Goal: Browse casually

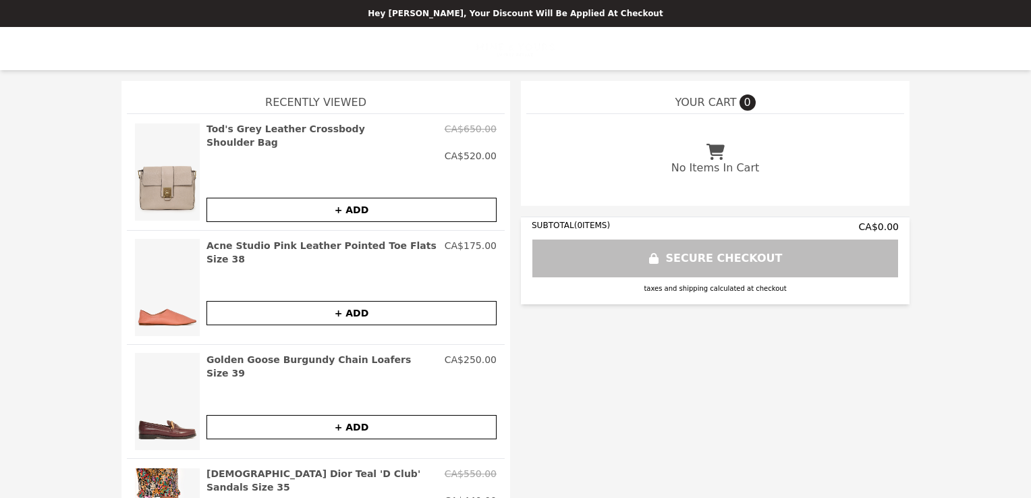
click at [163, 430] on img at bounding box center [167, 401] width 65 height 97
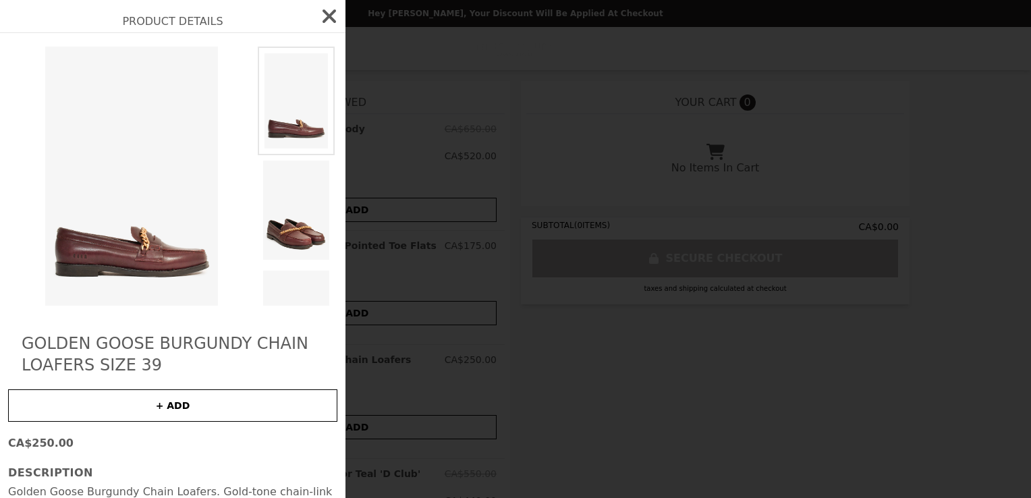
click at [286, 296] on img at bounding box center [296, 320] width 77 height 110
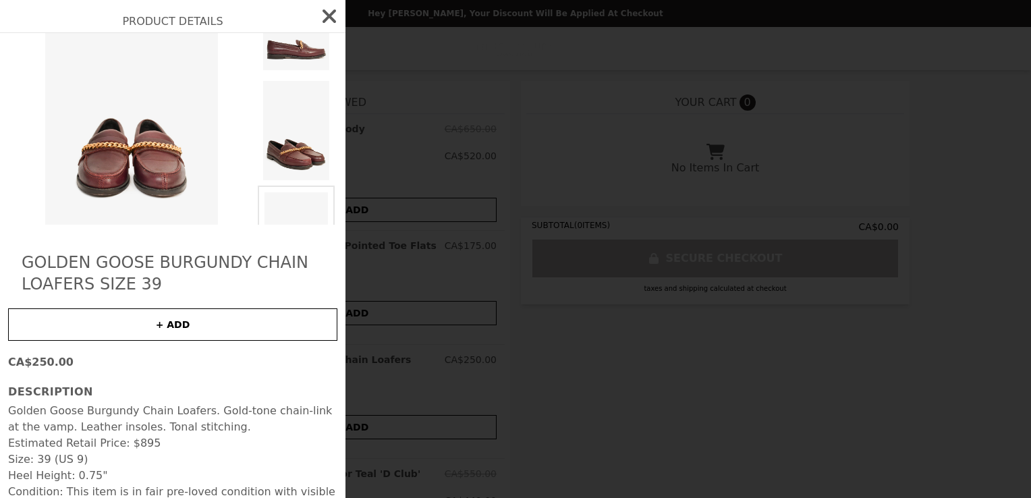
scroll to position [99, 0]
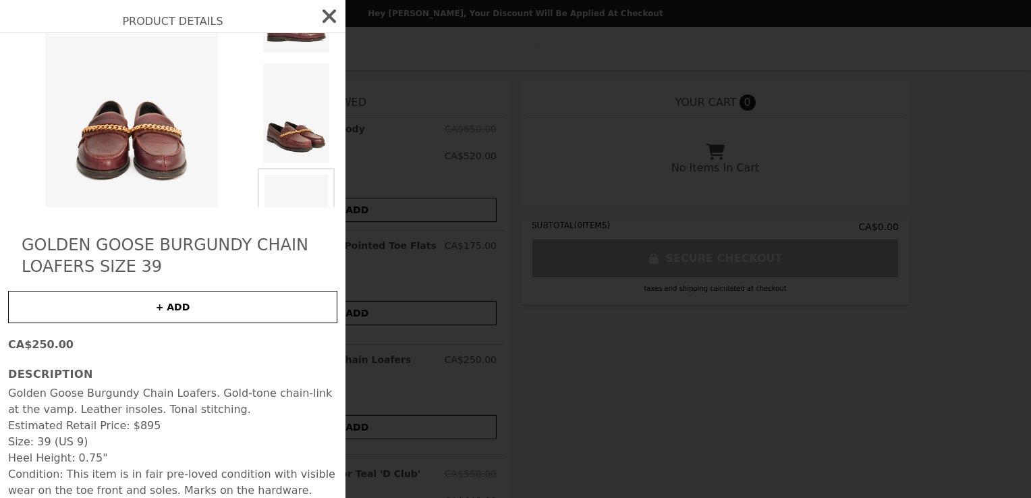
click at [323, 13] on icon "button" at bounding box center [329, 15] width 13 height 13
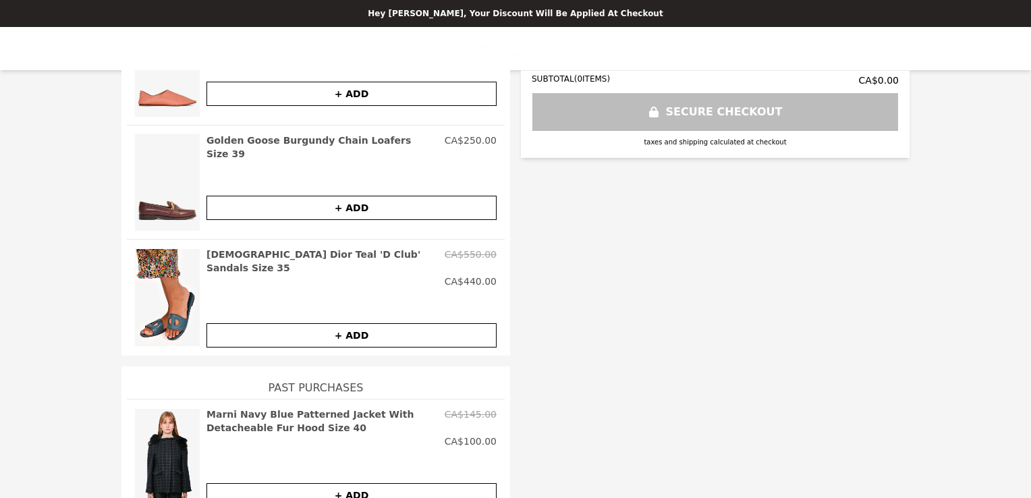
scroll to position [230, 0]
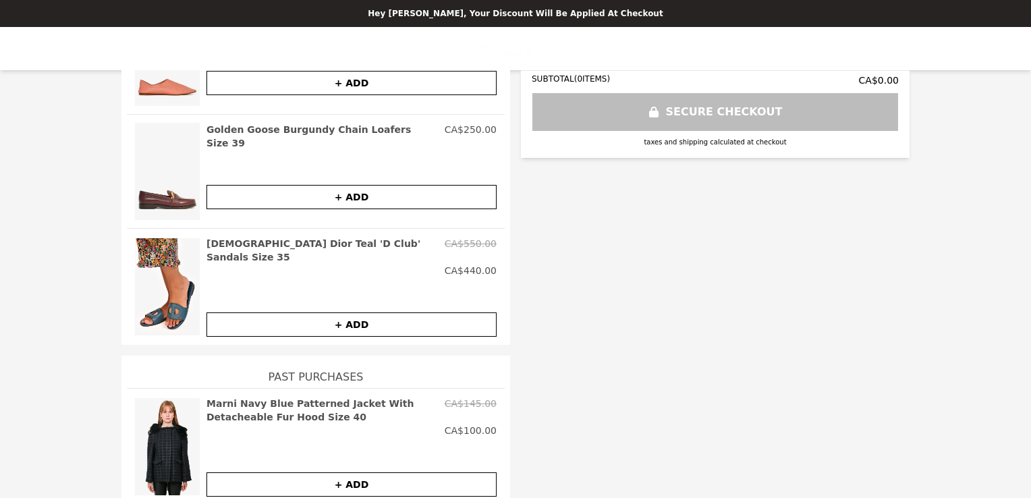
click at [161, 439] on img at bounding box center [167, 447] width 65 height 100
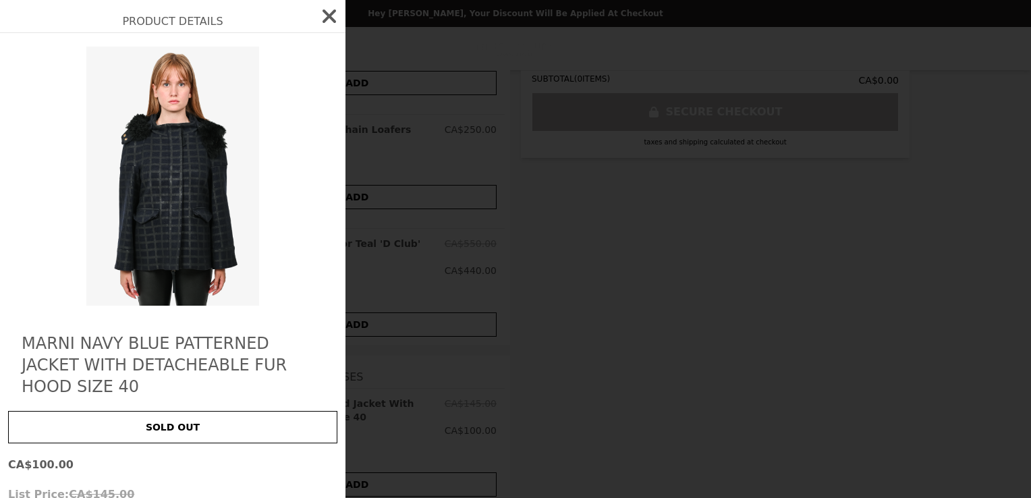
click at [322, 23] on icon "button" at bounding box center [330, 16] width 22 height 22
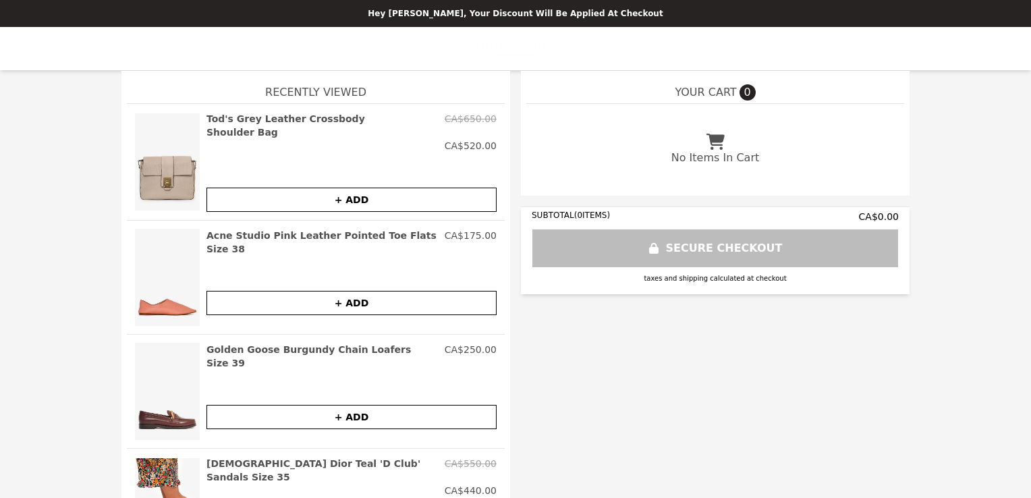
scroll to position [0, 0]
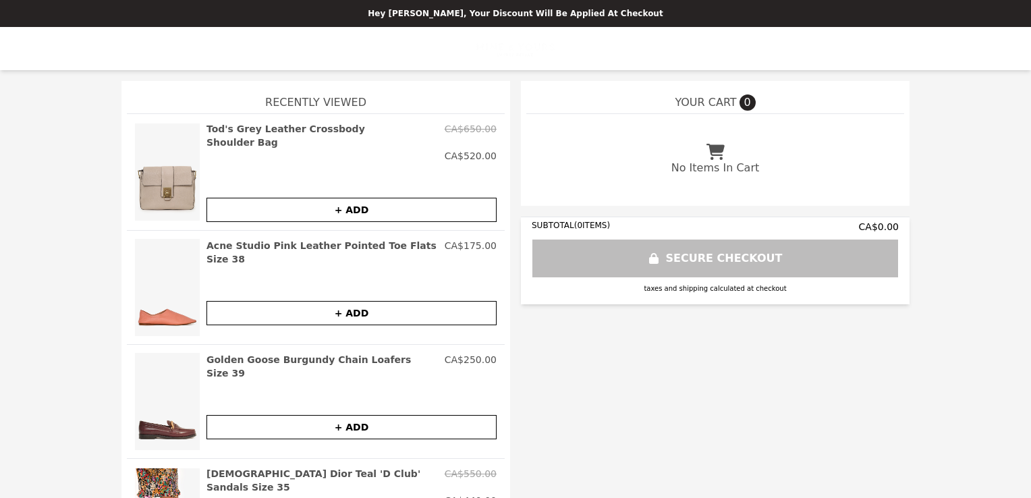
click at [159, 196] on img at bounding box center [167, 172] width 65 height 100
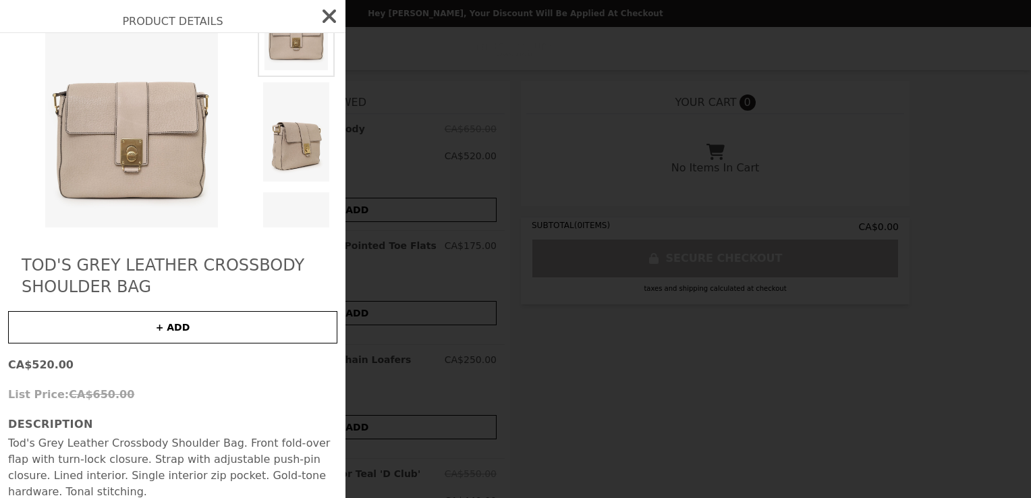
scroll to position [112, 0]
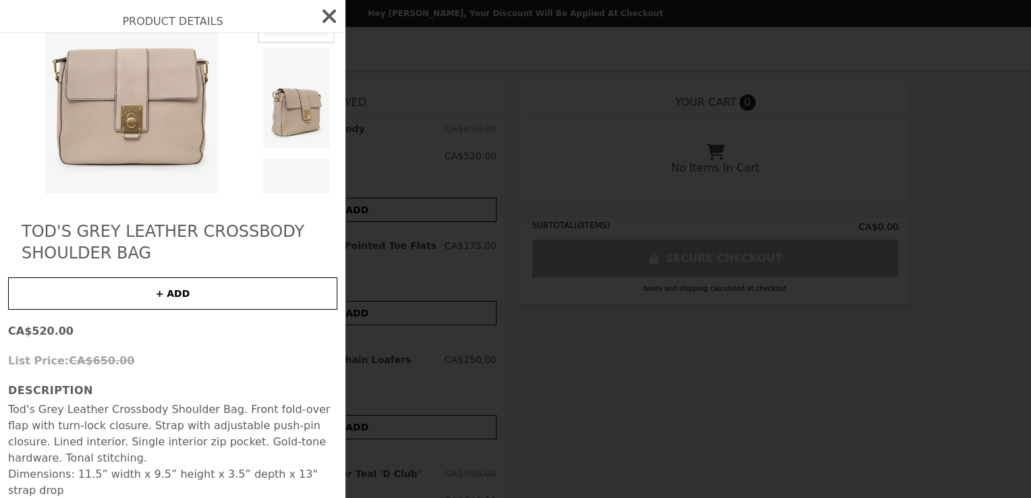
click at [170, 136] on img at bounding box center [131, 64] width 247 height 259
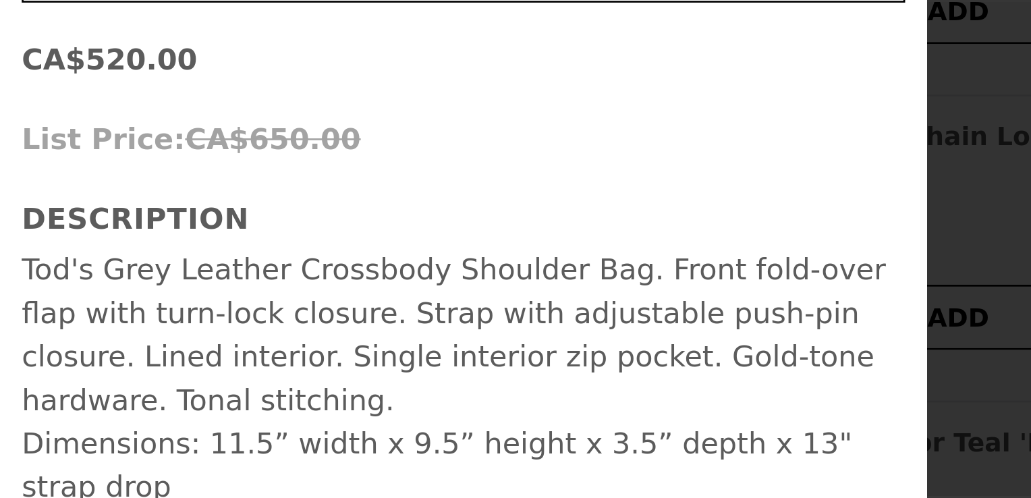
scroll to position [111, 0]
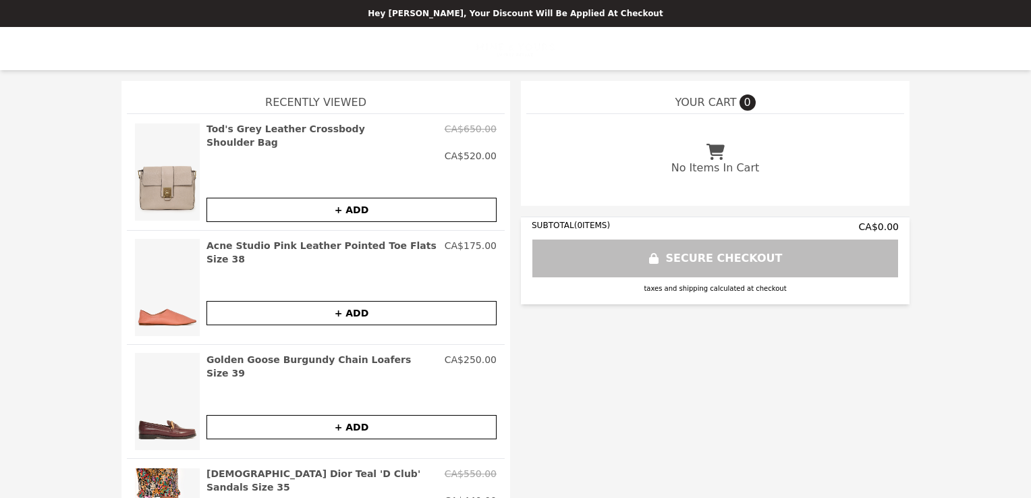
click at [523, 39] on img at bounding box center [516, 48] width 78 height 27
